Goal: Transaction & Acquisition: Purchase product/service

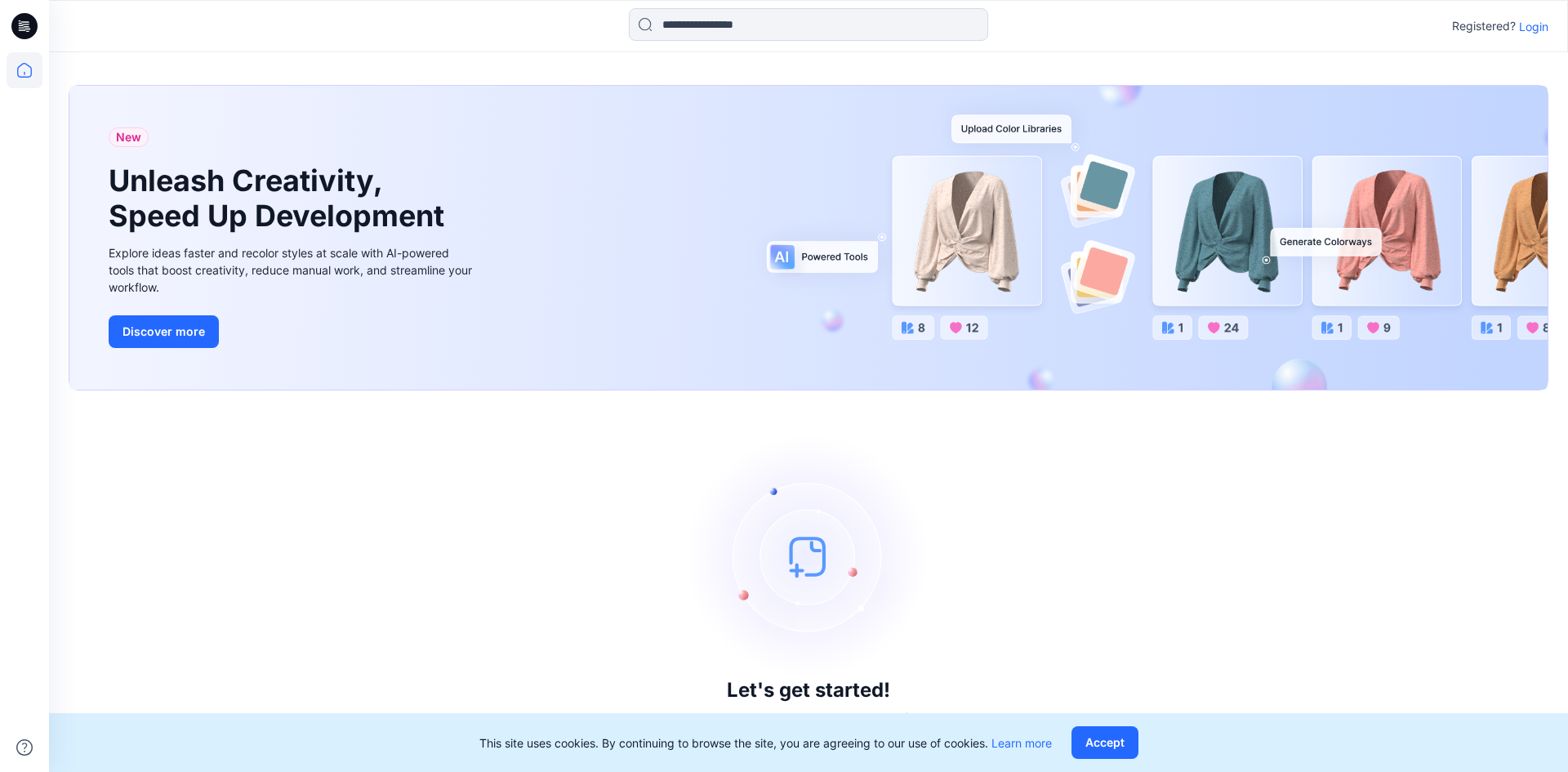
click at [1532, 21] on p "Login" at bounding box center [1534, 27] width 29 height 17
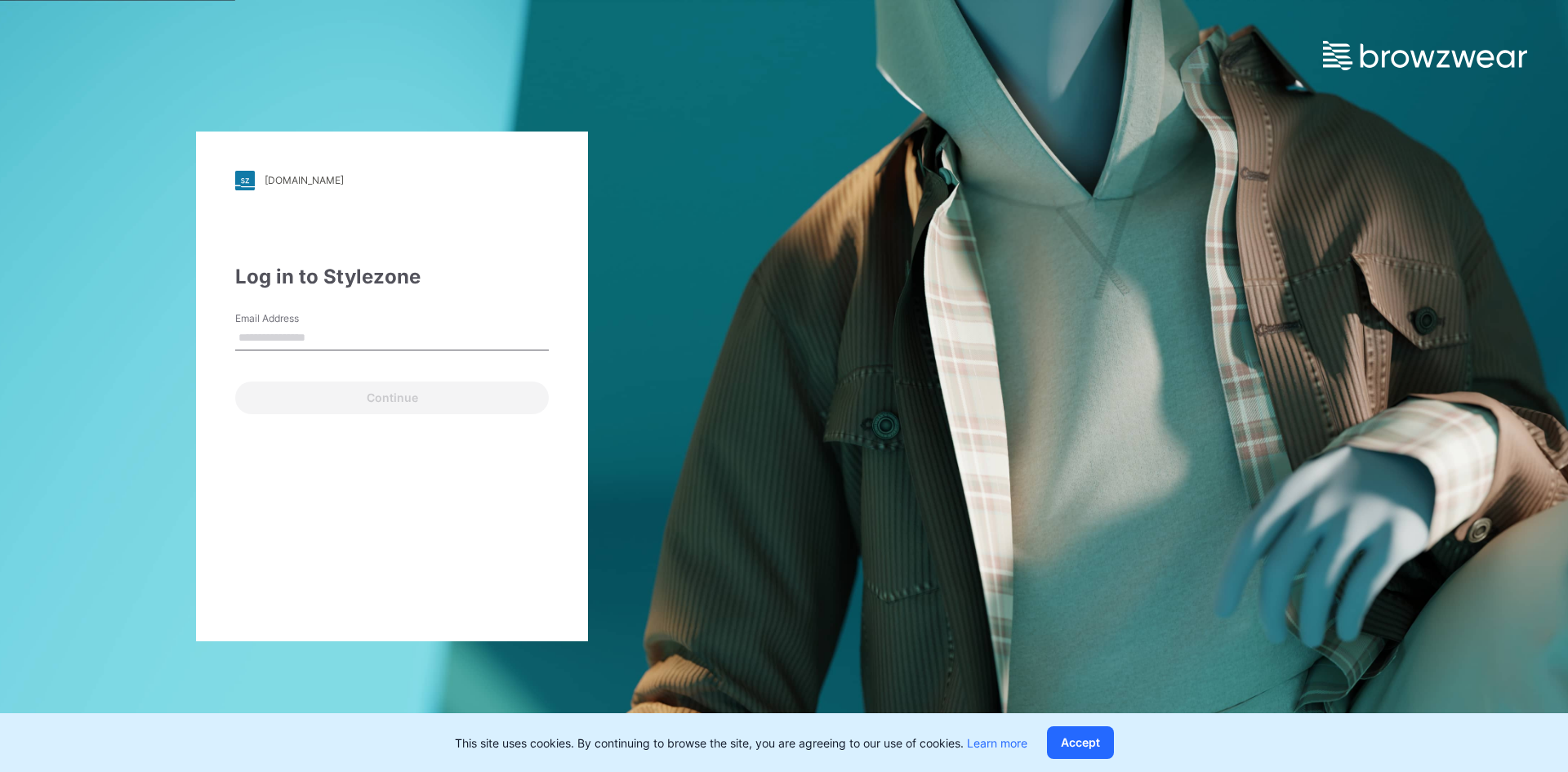
click at [281, 347] on input "Email Address" at bounding box center [392, 338] width 314 height 25
click at [322, 334] on input "Email Address" at bounding box center [392, 338] width 314 height 25
type input "**********"
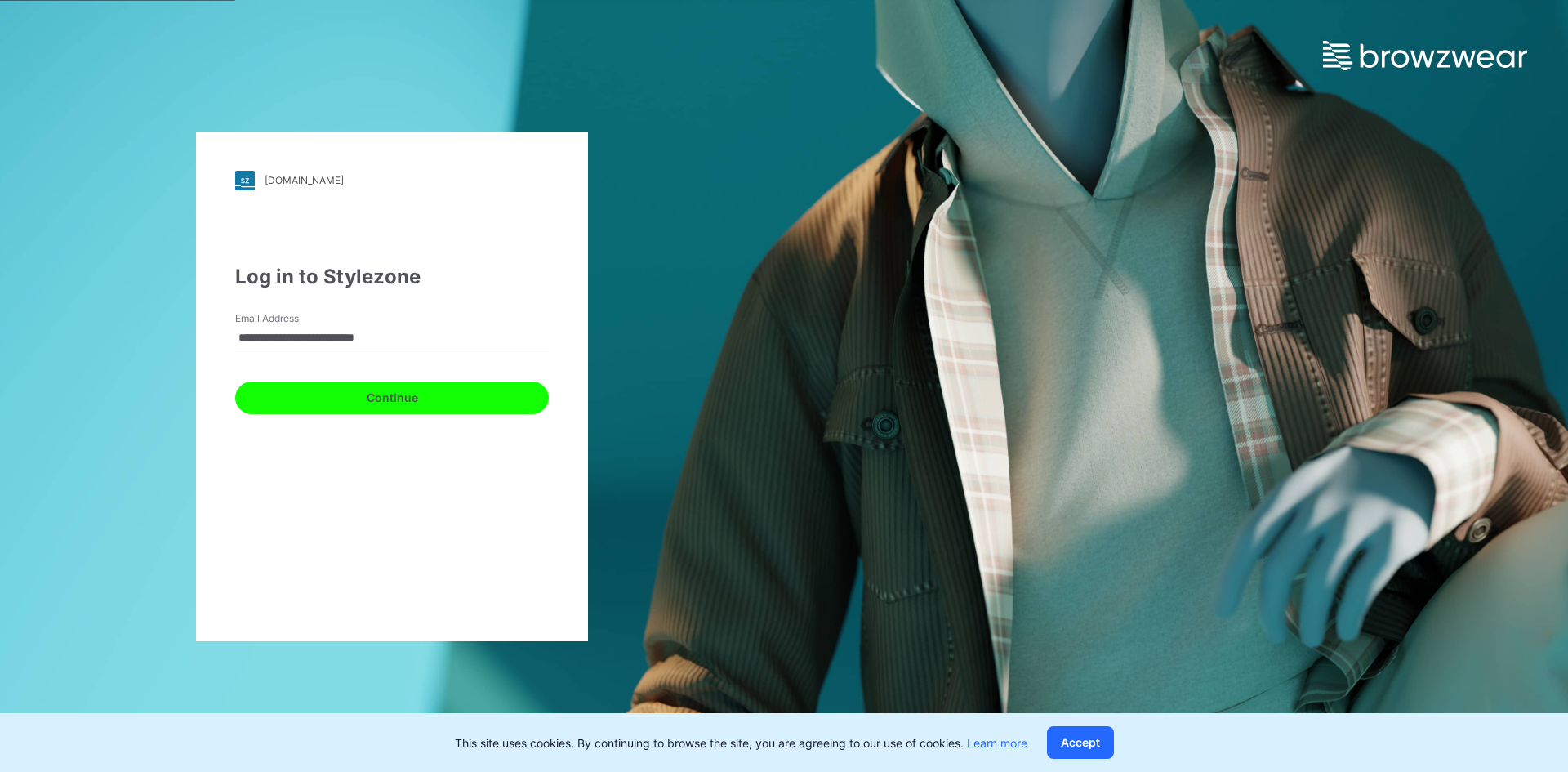
click at [335, 400] on button "Continue" at bounding box center [392, 398] width 314 height 33
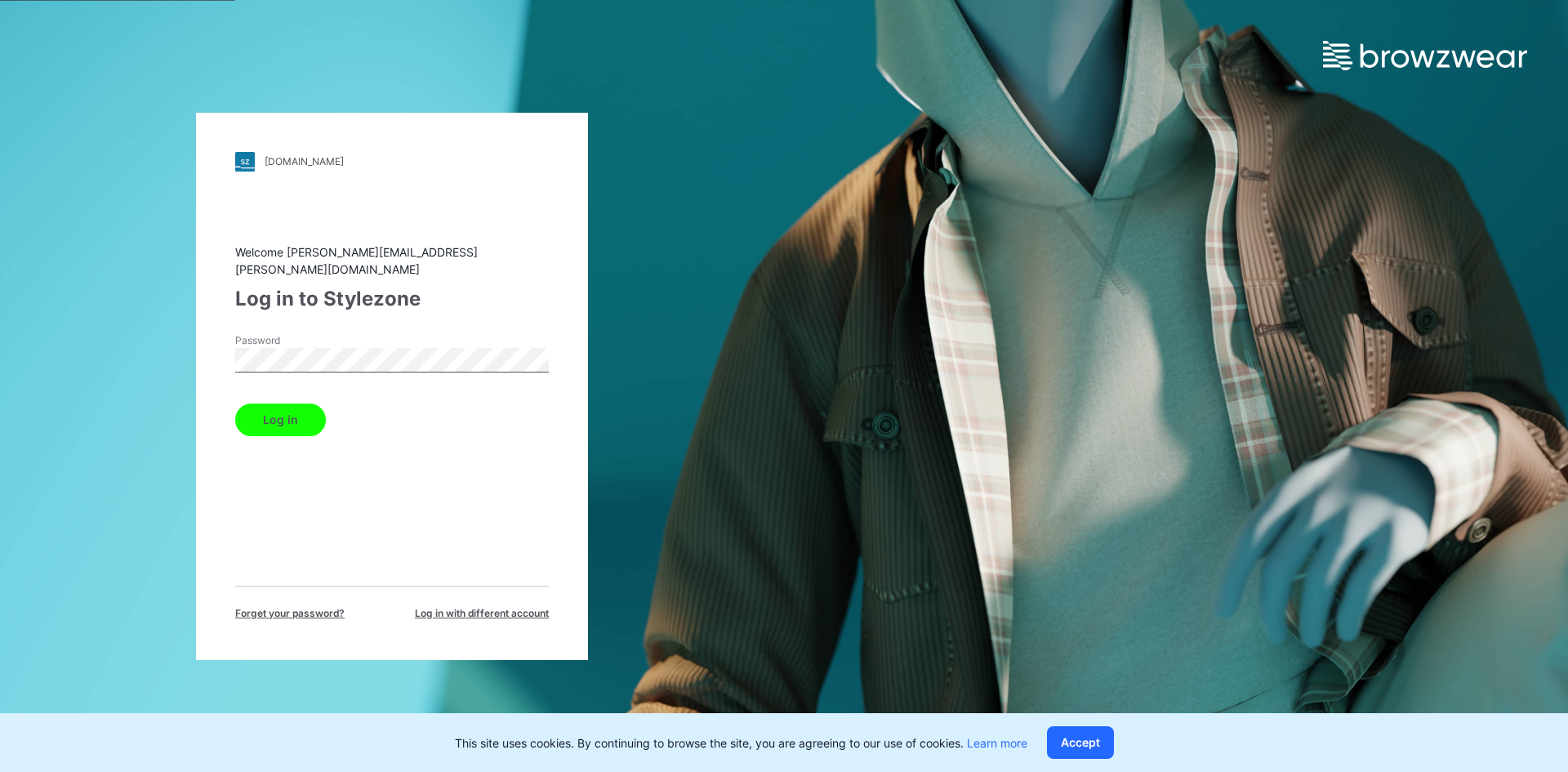
click at [280, 407] on button "Log in" at bounding box center [281, 420] width 91 height 33
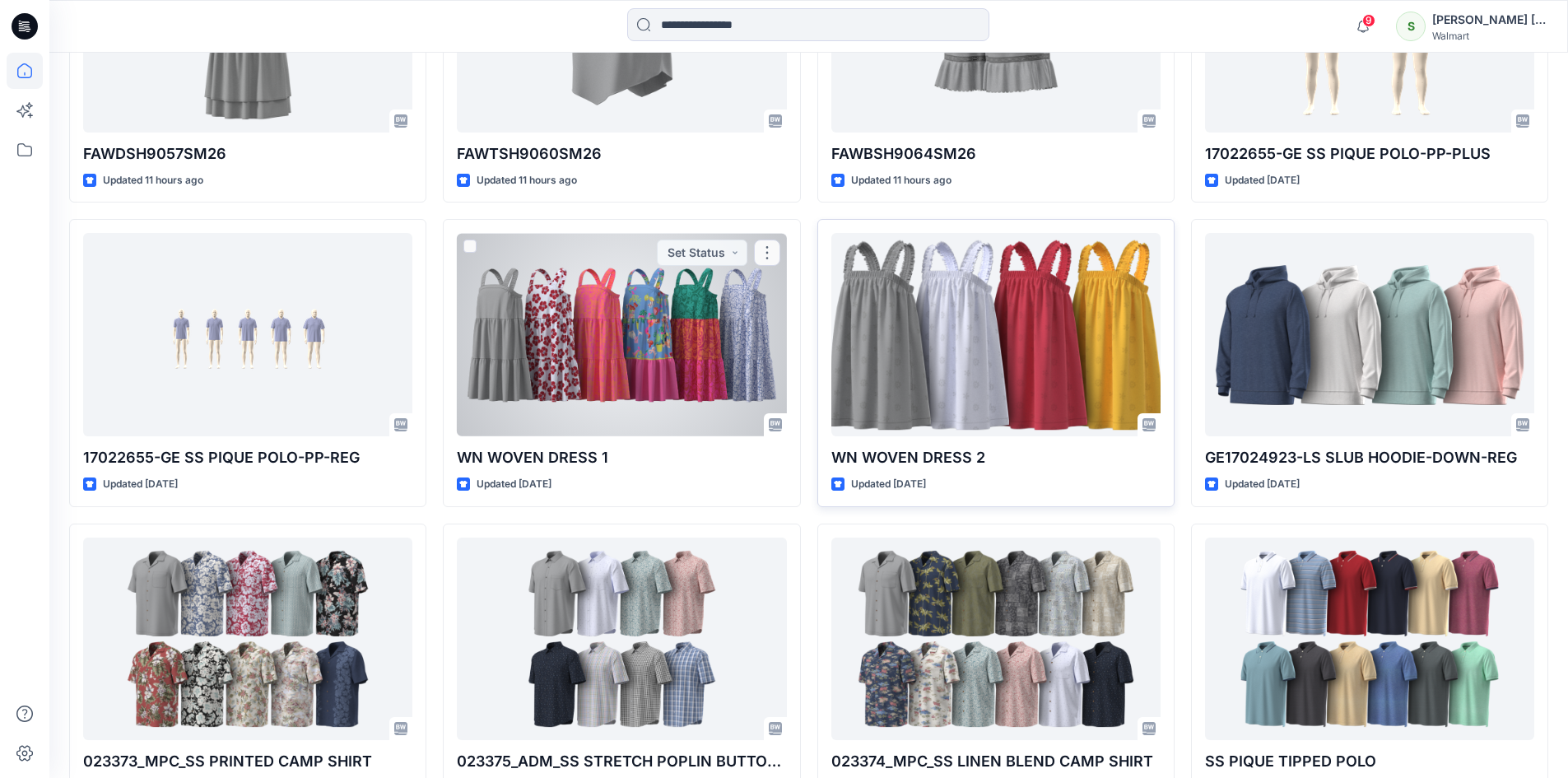
scroll to position [494, 0]
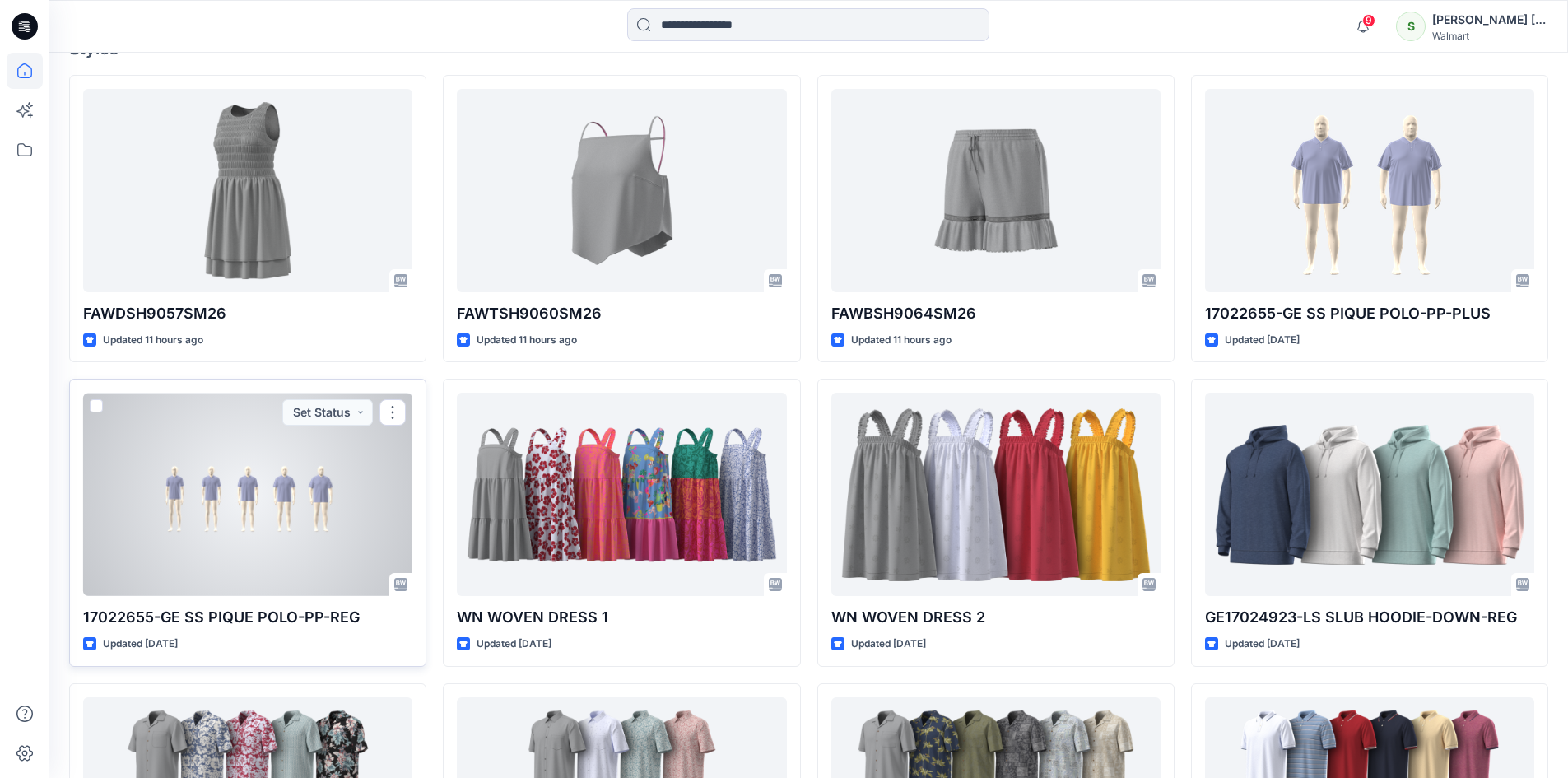
click at [300, 499] on div at bounding box center [247, 494] width 329 height 204
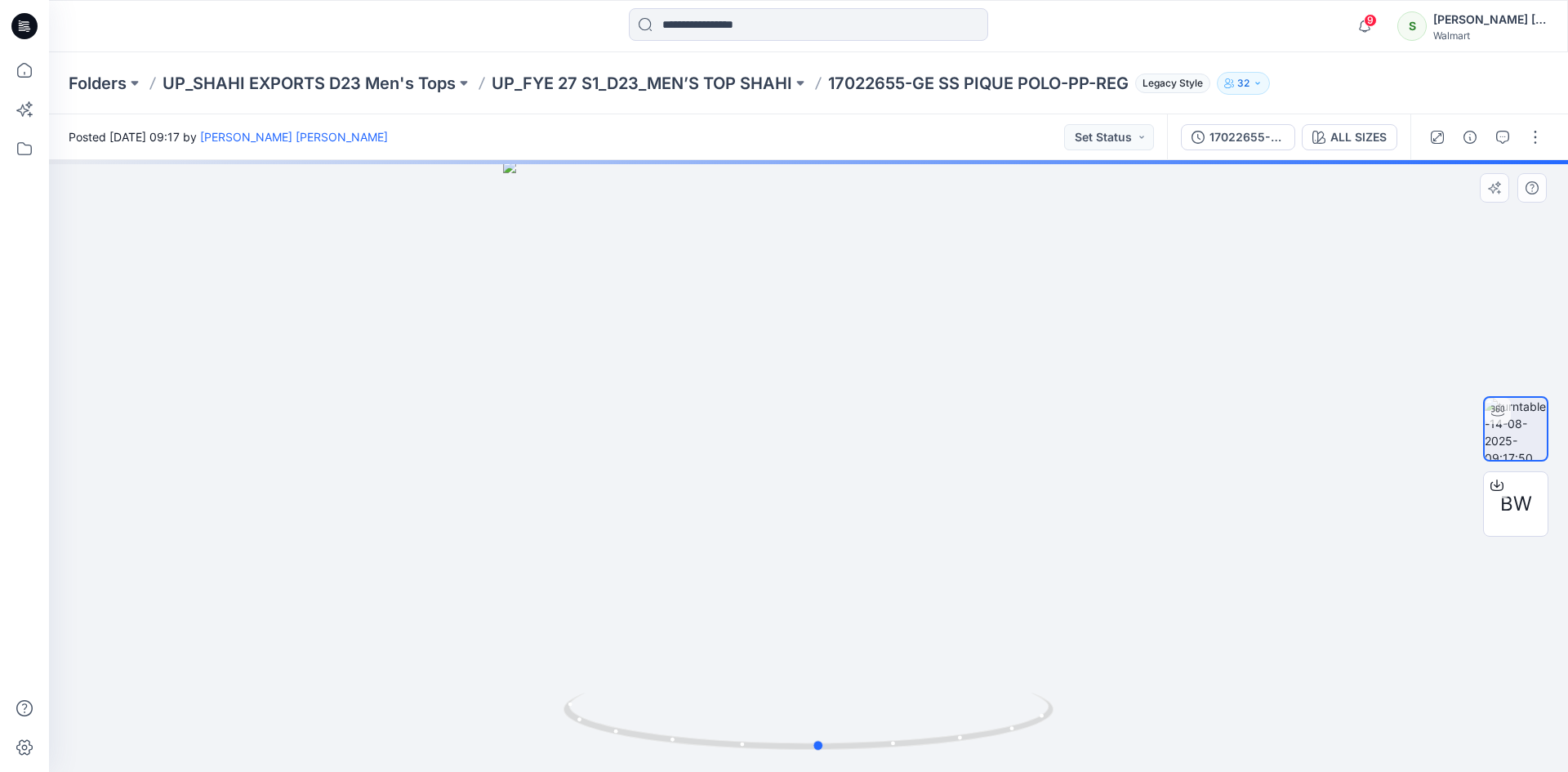
drag, startPoint x: 766, startPoint y: 449, endPoint x: 910, endPoint y: 496, distance: 151.5
click at [910, 496] on div at bounding box center [808, 466] width 1519 height 612
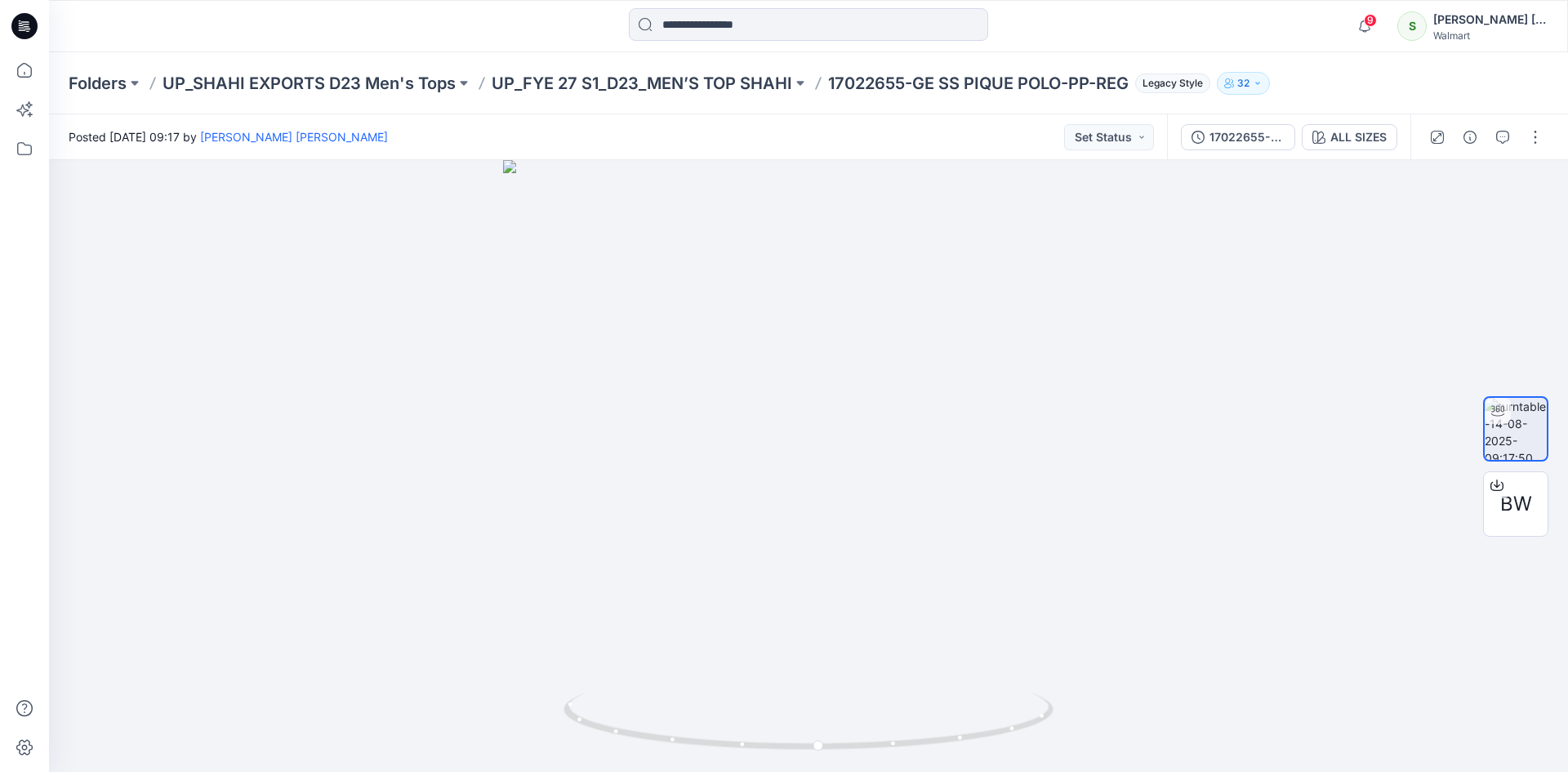
click at [18, 33] on icon at bounding box center [24, 26] width 27 height 27
